Goal: Information Seeking & Learning: Understand process/instructions

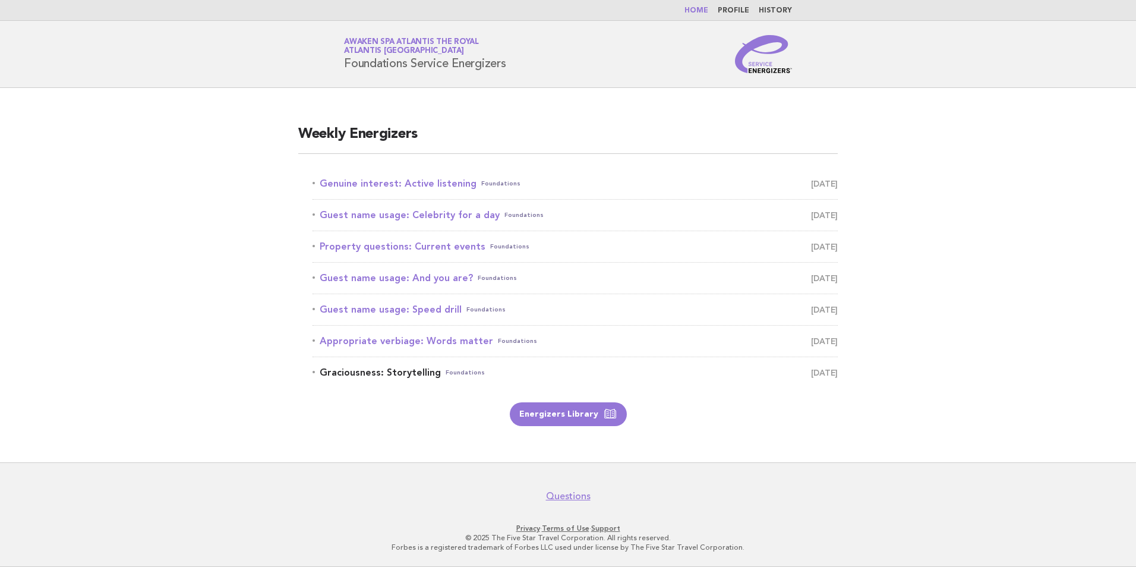
click at [413, 374] on link "Graciousness: Storytelling Foundations [DATE]" at bounding box center [575, 372] width 525 height 17
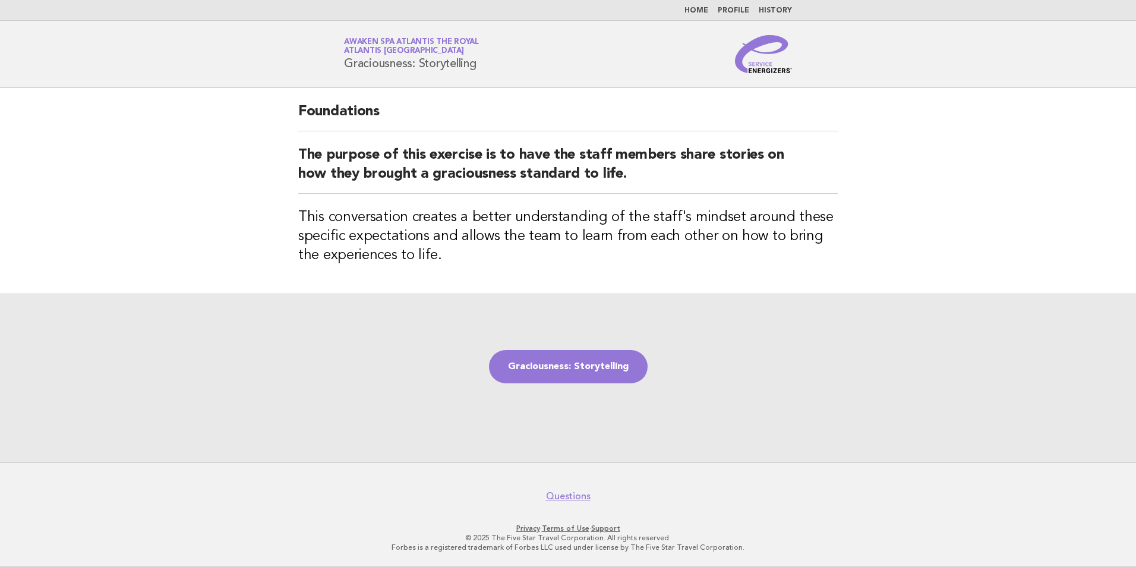
drag, startPoint x: 346, startPoint y: 63, endPoint x: 499, endPoint y: 61, distance: 152.7
click at [499, 61] on div "Service Energizers Awaken SPA Atlantis the Royal Atlantis Dubai Graciousness: S…" at bounding box center [567, 54] width 481 height 38
copy h1 "Graciousness: Storytelling"
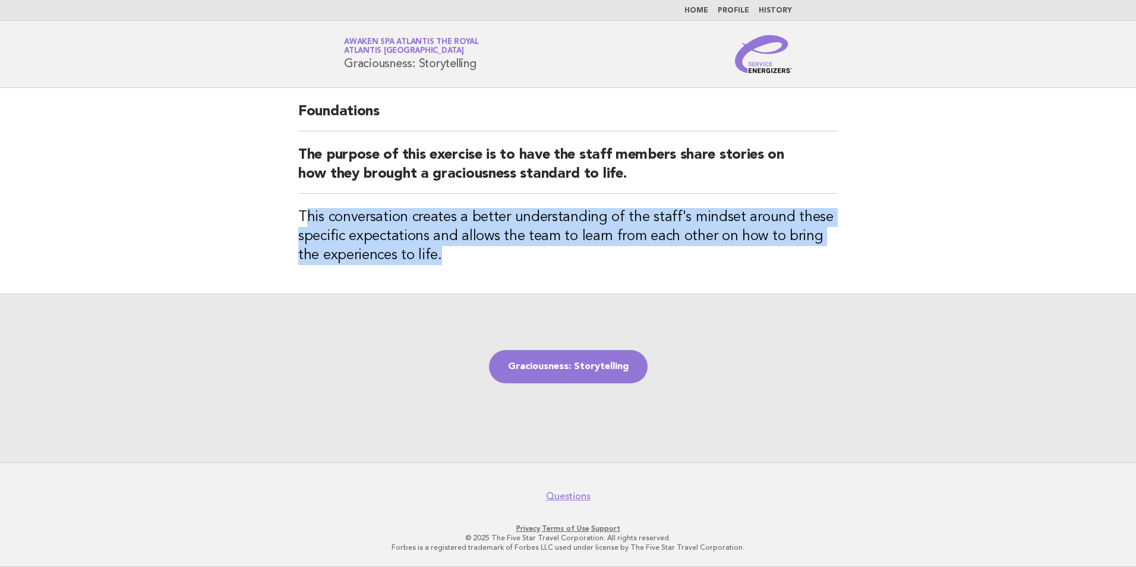
drag, startPoint x: 307, startPoint y: 219, endPoint x: 436, endPoint y: 256, distance: 134.7
click at [436, 256] on h3 "This conversation creates a better understanding of the staff's mindset around …" at bounding box center [568, 236] width 540 height 57
drag, startPoint x: 436, startPoint y: 256, endPoint x: 377, endPoint y: 241, distance: 60.5
click at [396, 241] on h3 "This conversation creates a better understanding of the staff's mindset around …" at bounding box center [568, 236] width 540 height 57
drag, startPoint x: 308, startPoint y: 215, endPoint x: 429, endPoint y: 248, distance: 125.1
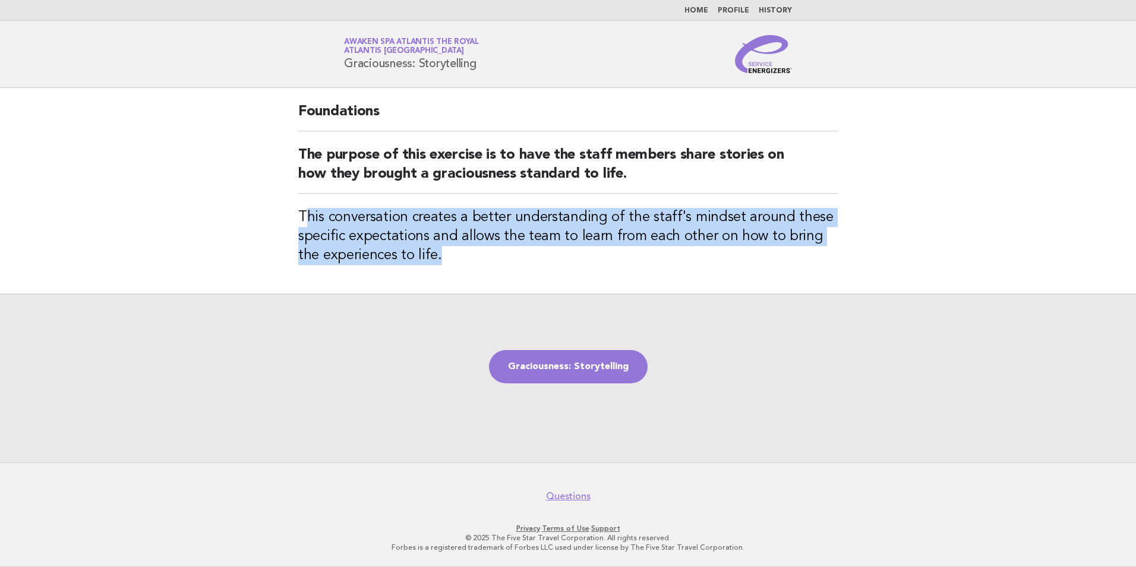
click at [429, 248] on h3 "This conversation creates a better understanding of the staff's mindset around …" at bounding box center [568, 236] width 540 height 57
drag, startPoint x: 429, startPoint y: 248, endPoint x: 367, endPoint y: 231, distance: 64.2
click at [367, 231] on h3 "This conversation creates a better understanding of the staff's mindset around …" at bounding box center [568, 236] width 540 height 57
drag, startPoint x: 299, startPoint y: 215, endPoint x: 421, endPoint y: 250, distance: 126.8
click at [421, 250] on h3 "This conversation creates a better understanding of the staff's mindset around …" at bounding box center [568, 236] width 540 height 57
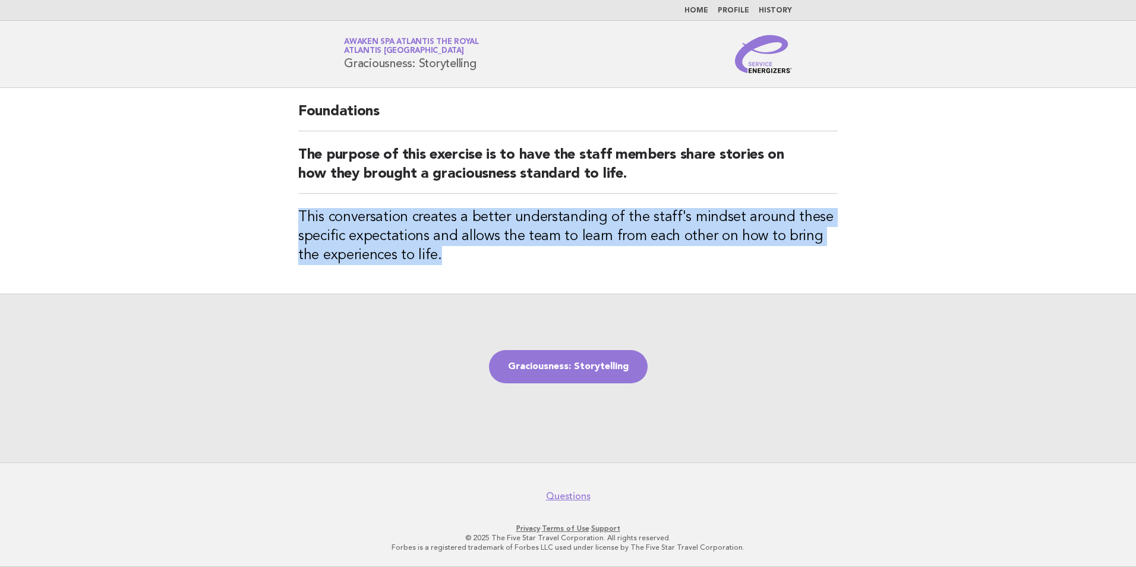
copy h3 "This conversation creates a better understanding of the staff's mindset around …"
click at [593, 361] on link "Graciousness: Storytelling" at bounding box center [568, 366] width 159 height 33
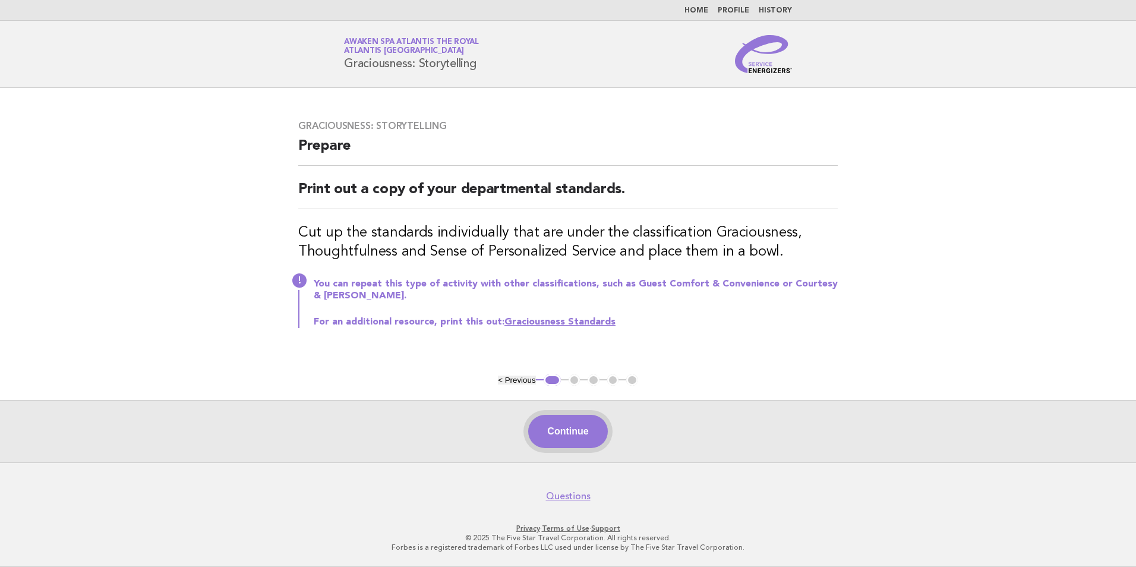
click at [587, 428] on button "Continue" at bounding box center [567, 431] width 79 height 33
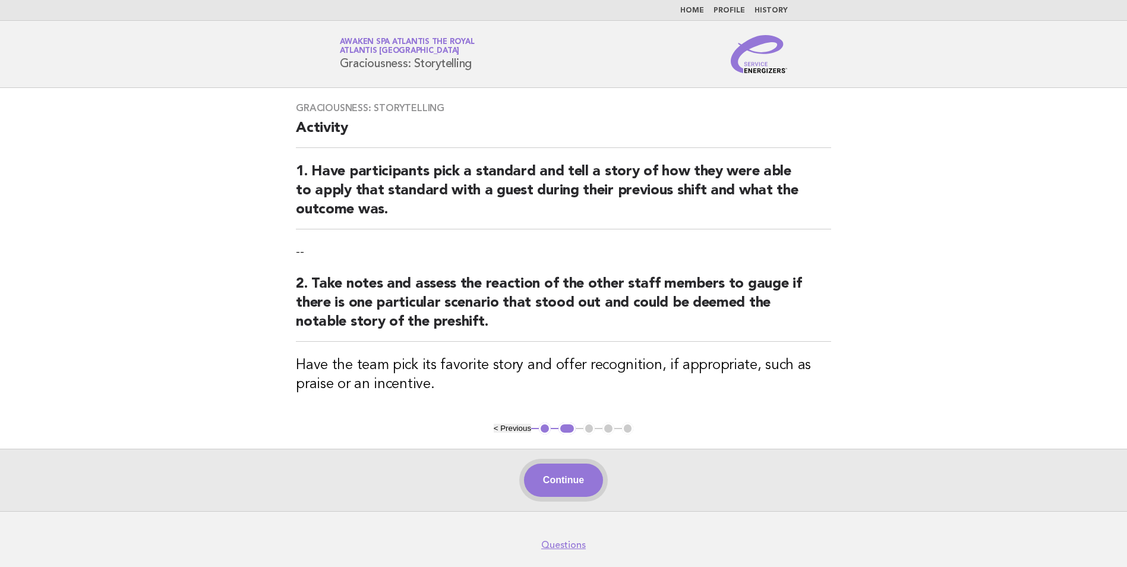
click at [567, 475] on button "Continue" at bounding box center [563, 480] width 79 height 33
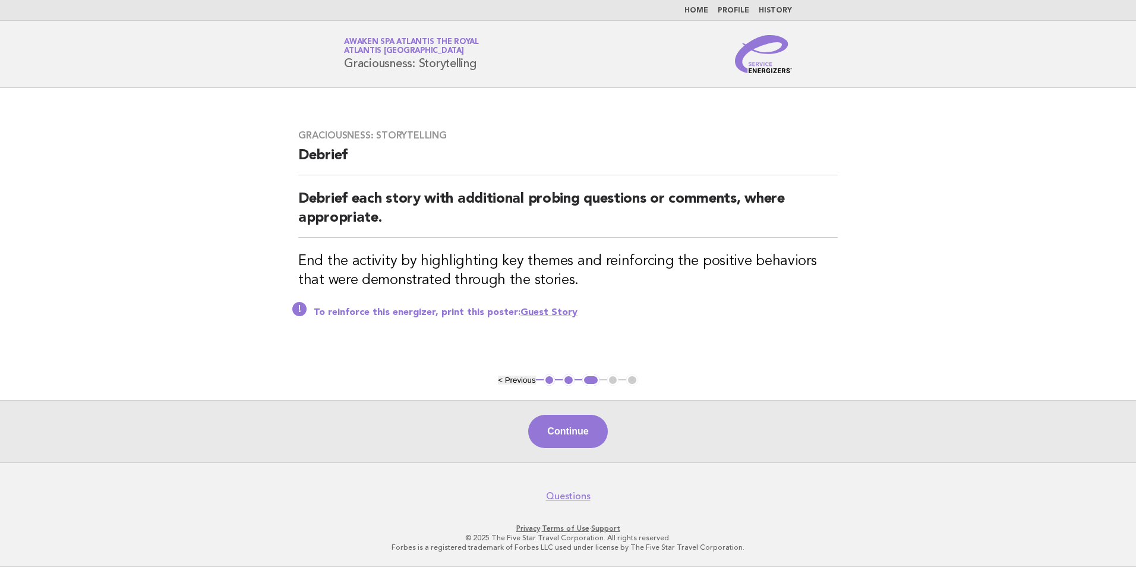
click at [526, 382] on button "< Previous" at bounding box center [516, 380] width 37 height 9
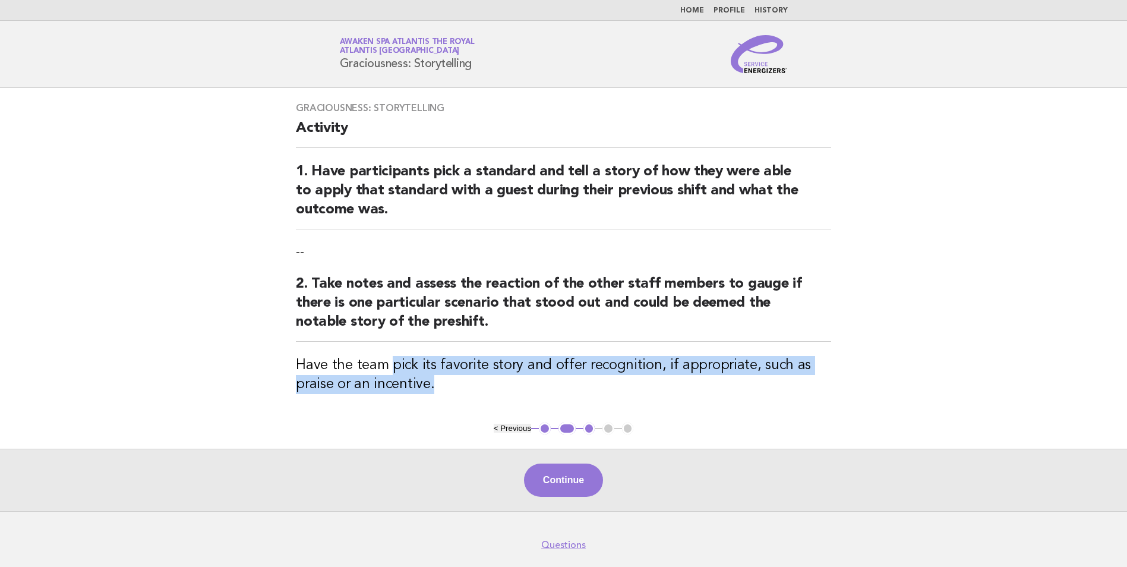
drag, startPoint x: 387, startPoint y: 362, endPoint x: 468, endPoint y: 379, distance: 81.9
click at [468, 379] on h3 "Have the team pick its favorite story and offer recognition, if appropriate, su…" at bounding box center [563, 375] width 535 height 38
